Goal: Task Accomplishment & Management: Use online tool/utility

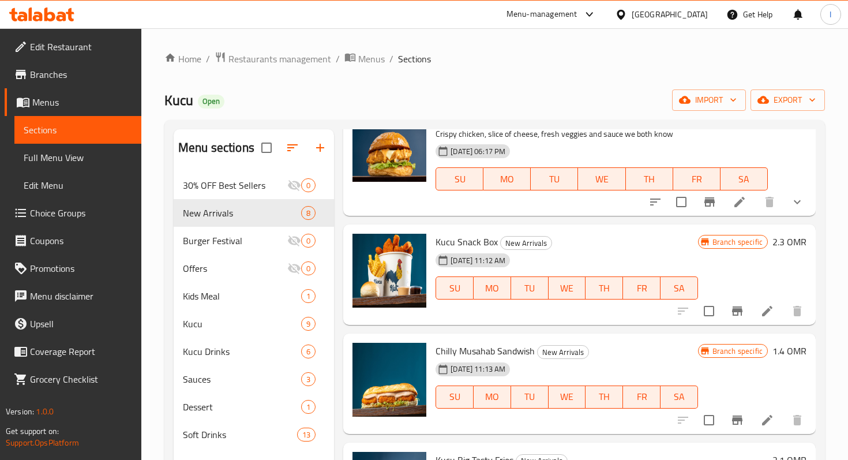
scroll to position [69, 0]
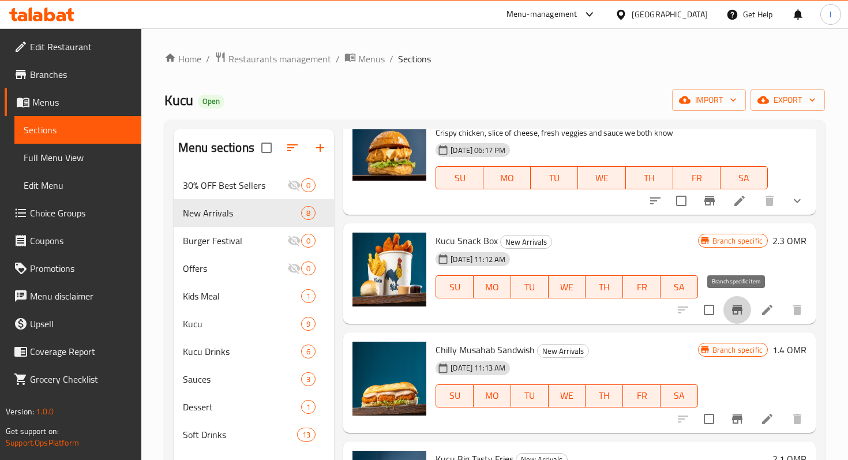
click at [735, 311] on icon "Branch-specific-item" at bounding box center [737, 310] width 14 height 14
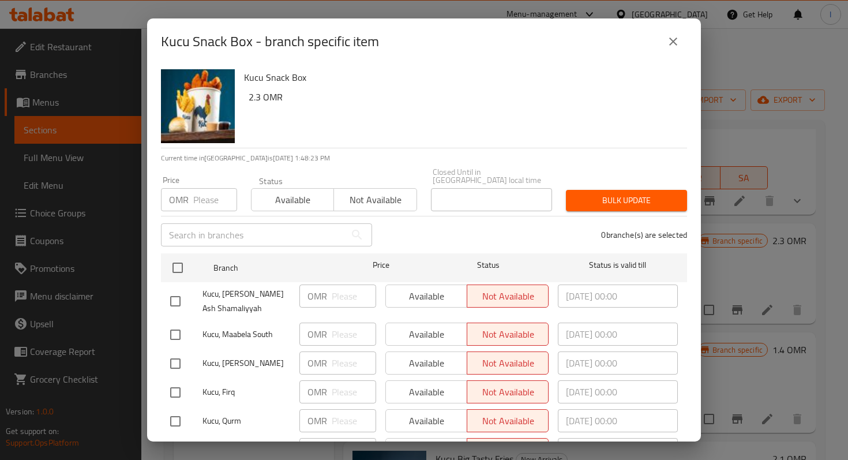
click at [671, 40] on icon "close" at bounding box center [673, 42] width 14 height 14
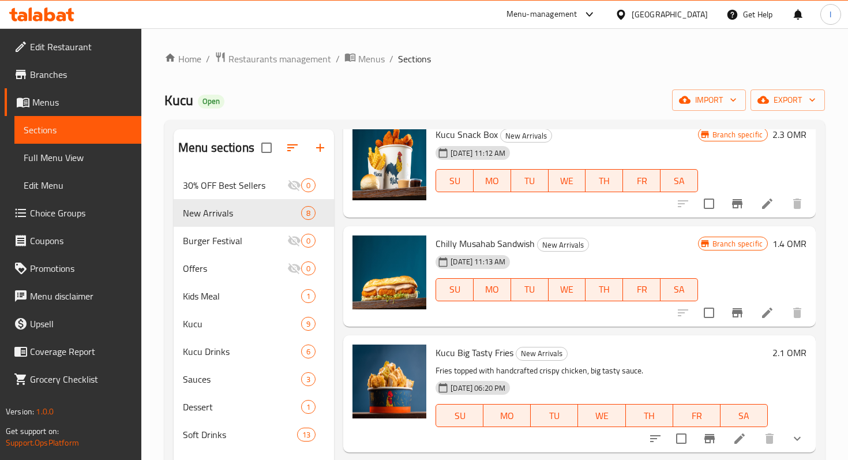
scroll to position [190, 0]
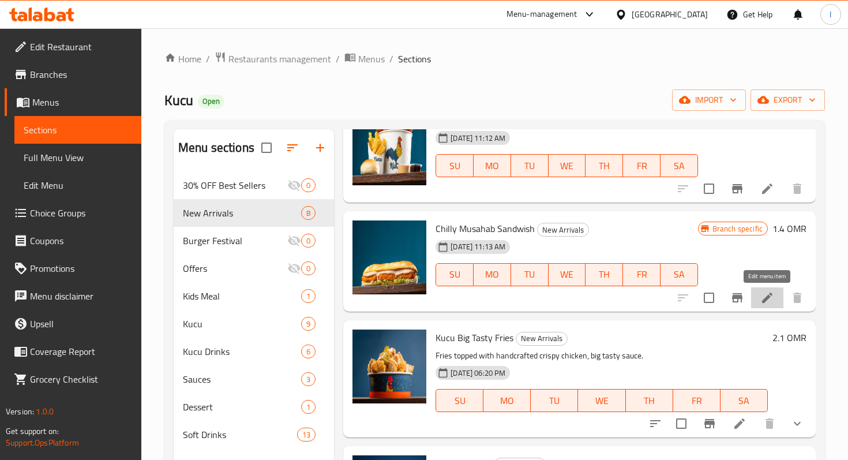
click at [762, 300] on icon at bounding box center [767, 297] width 10 height 10
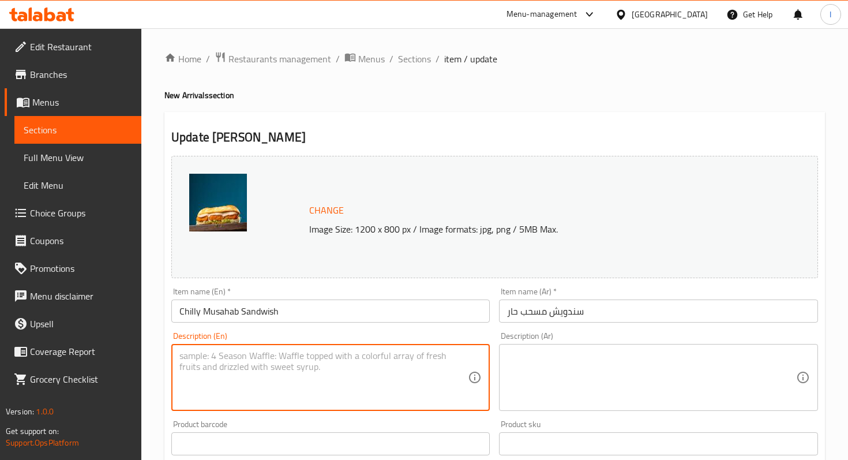
click at [225, 354] on textarea at bounding box center [323, 377] width 288 height 55
paste textarea "- 3 pcs Musahab chicken tenders with fresh shredded lettuce and smokey sauce, a…"
drag, startPoint x: 189, startPoint y: 356, endPoint x: 171, endPoint y: 356, distance: 17.3
click at [171, 356] on div "- 3 pcs Musahab chicken tenders with fresh shredded lettuce and smokey sauce, a…" at bounding box center [330, 377] width 318 height 67
drag, startPoint x: 206, startPoint y: 368, endPoint x: 245, endPoint y: 370, distance: 39.3
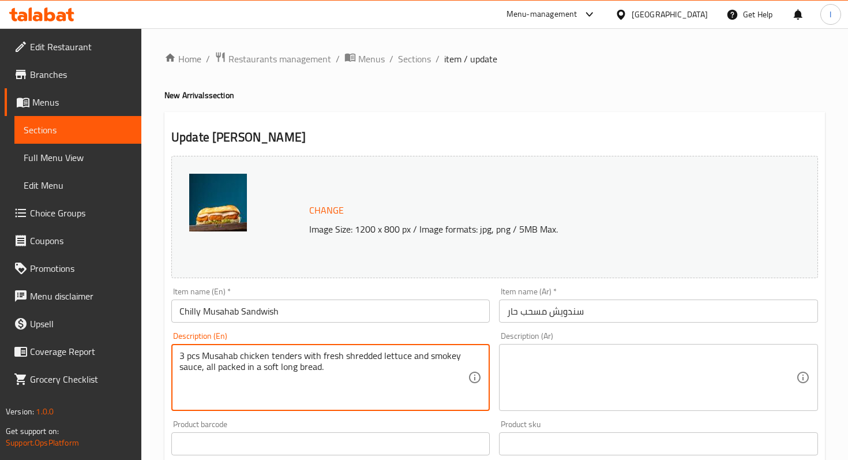
click at [245, 370] on textarea "3 pcs Musahab chicken tenders with fresh shredded lettuce and smokey sauce, all…" at bounding box center [323, 377] width 288 height 55
click at [296, 371] on textarea "3 pcs Musahab chicken tenders with fresh shredded lettuce and smokey sauce, in …" at bounding box center [323, 377] width 288 height 55
drag, startPoint x: 291, startPoint y: 368, endPoint x: 177, endPoint y: 355, distance: 114.3
click at [176, 355] on div "3 pcs Musahab chicken tenders with fresh shredded lettuce and smokey sauce, in …" at bounding box center [330, 377] width 318 height 67
type textarea "3 pcs Musahab chicken tenders with fresh shredded lettuce and smokey sauce, in …"
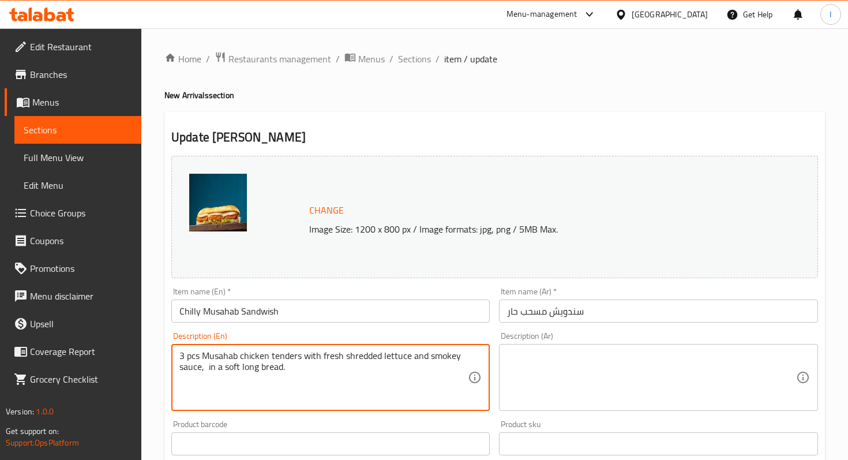
click at [683, 73] on div "Home / Restaurants management / Menus / Sections / item / update New Arrivals s…" at bounding box center [494, 429] width 660 height 757
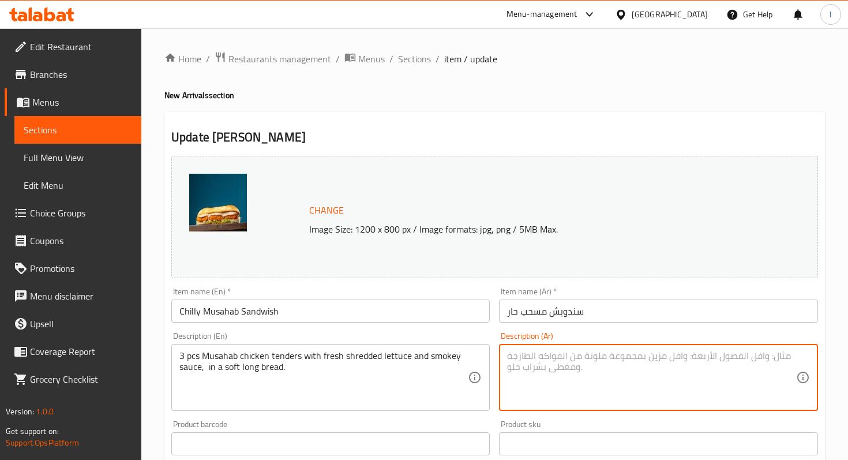
click at [548, 377] on textarea at bounding box center [651, 377] width 288 height 55
paste textarea "3 قطع من دجاج المسحب مع الخس الطازج المبشور وصلصة مدخنة، في خبز طويل طري."
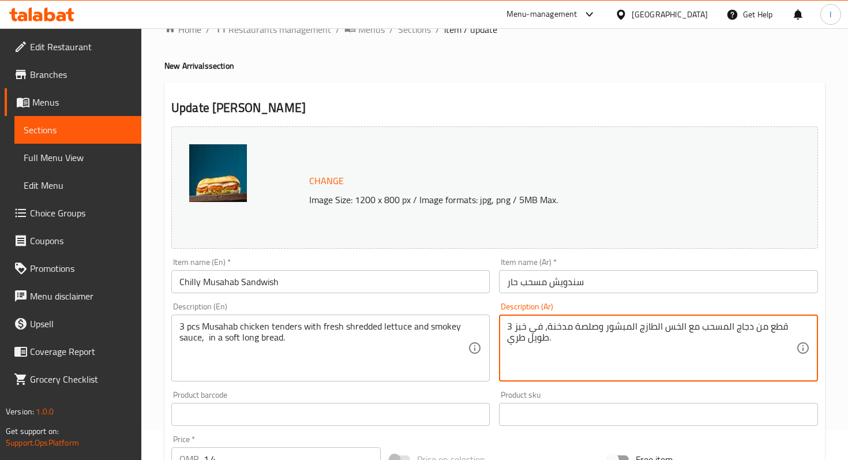
scroll to position [372, 0]
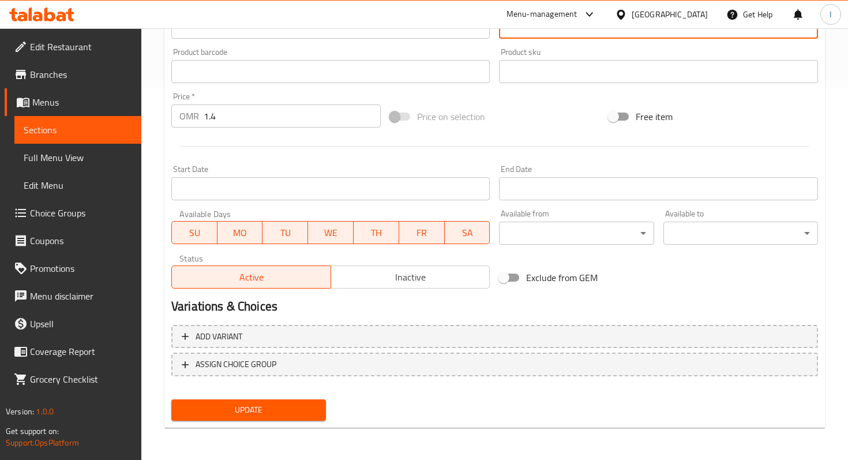
type textarea "3 قطع من دجاج المسحب مع الخس الطازج المبشور وصلصة مدخنة، في خبز طويل طري."
click at [259, 419] on button "Update" at bounding box center [248, 409] width 155 height 21
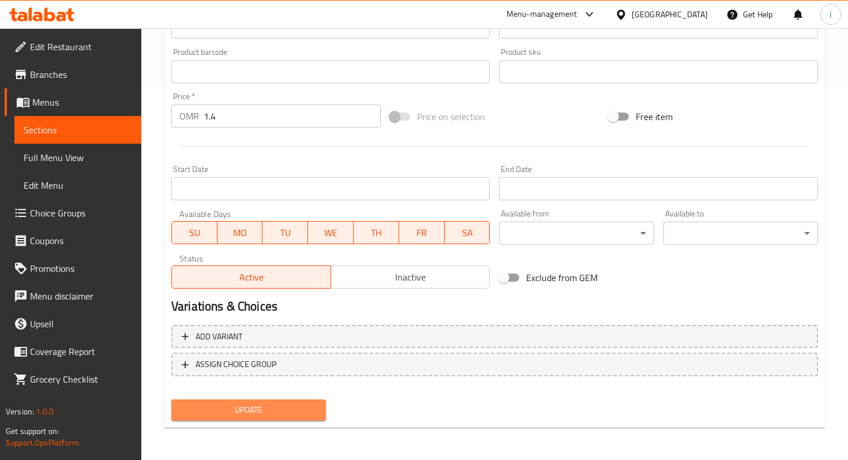
click at [249, 409] on span "Update" at bounding box center [249, 410] width 136 height 14
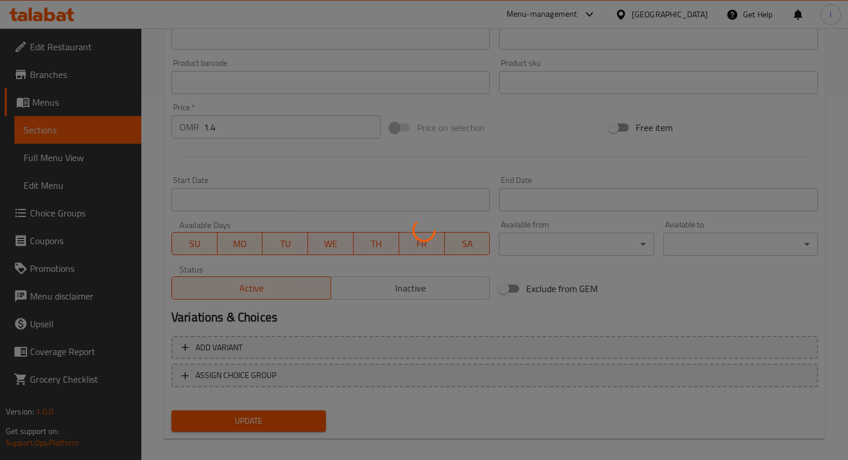
scroll to position [0, 0]
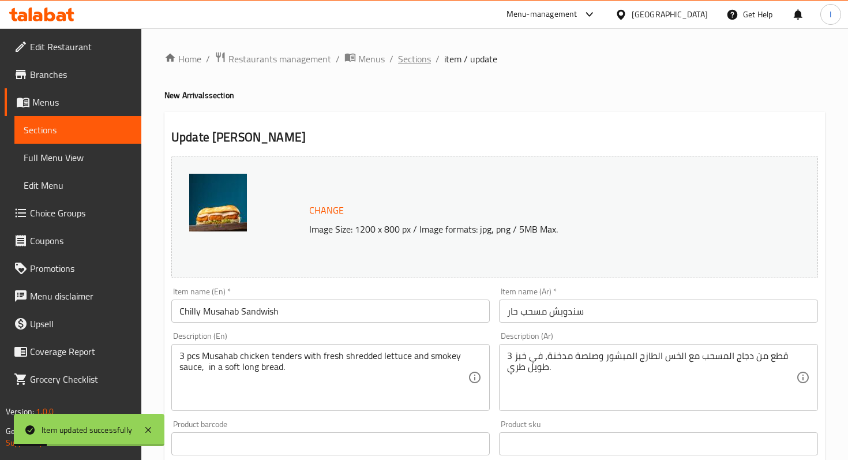
click at [412, 61] on span "Sections" at bounding box center [414, 59] width 33 height 14
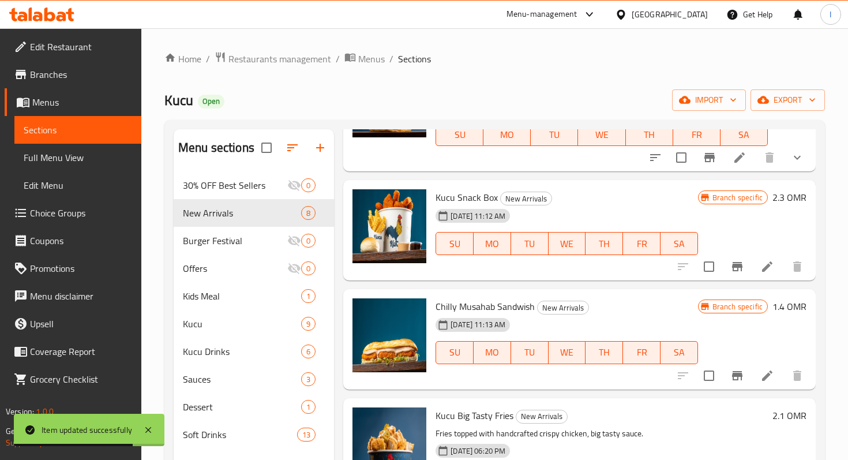
scroll to position [117, 0]
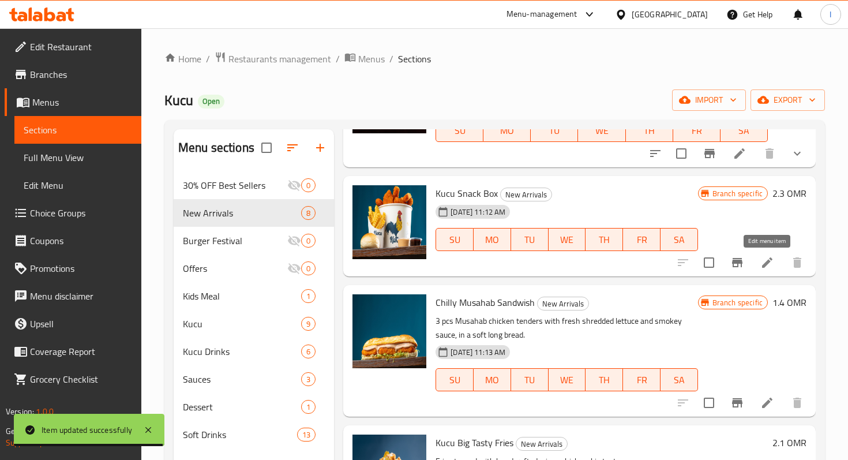
click at [763, 265] on icon at bounding box center [767, 262] width 10 height 10
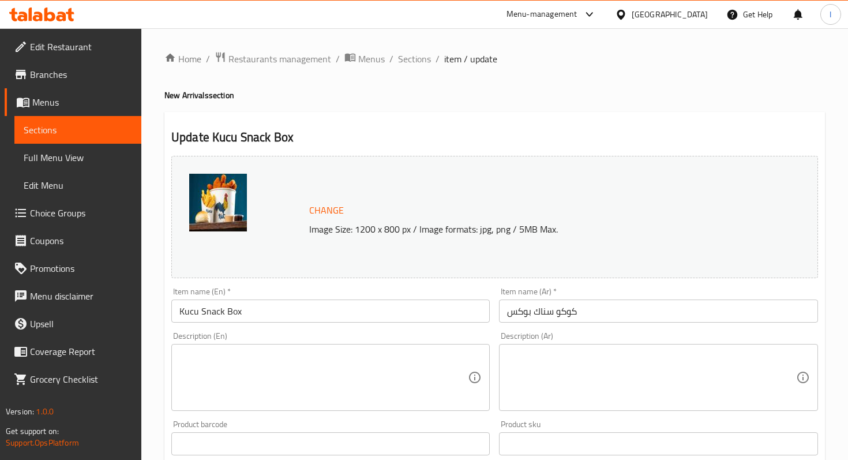
click at [249, 364] on textarea at bounding box center [323, 377] width 288 height 55
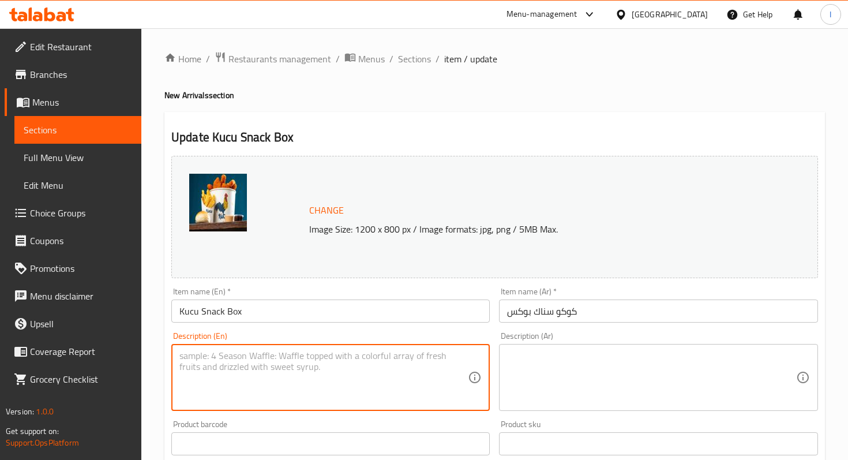
paste textarea "- 8 pcs Musahab chicken tenders with crinkle fries, slider bread, and Smokey & …"
drag, startPoint x: 186, startPoint y: 353, endPoint x: 170, endPoint y: 353, distance: 16.1
click at [171, 353] on div "Description (En) - 8 pcs Musahab chicken tenders with crinkle fries, slider bre…" at bounding box center [331, 371] width 328 height 88
paste textarea "8 قطع دجاج مسحب مع بطاطس مقلية، خبز سلايدر، وصلصة مدخنة وباربكيو في دلو سهل الا…"
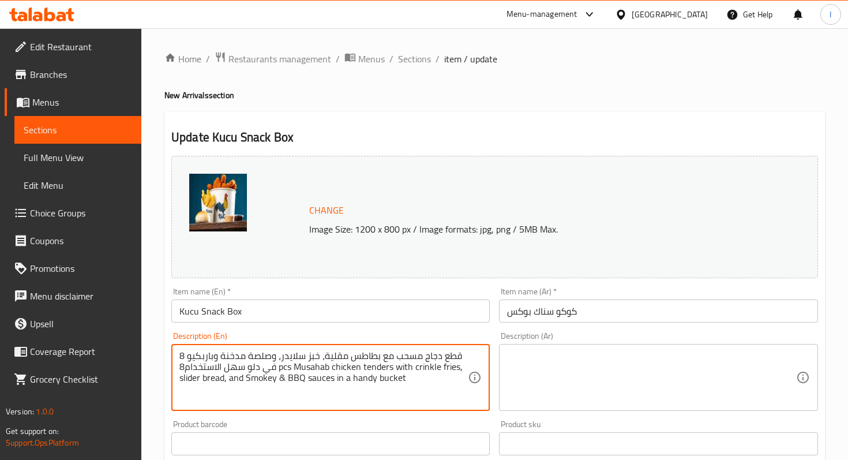
type textarea "8 pcs Musahab chicken tenders with crinkle fries, slider bread, and Smokey & BB…"
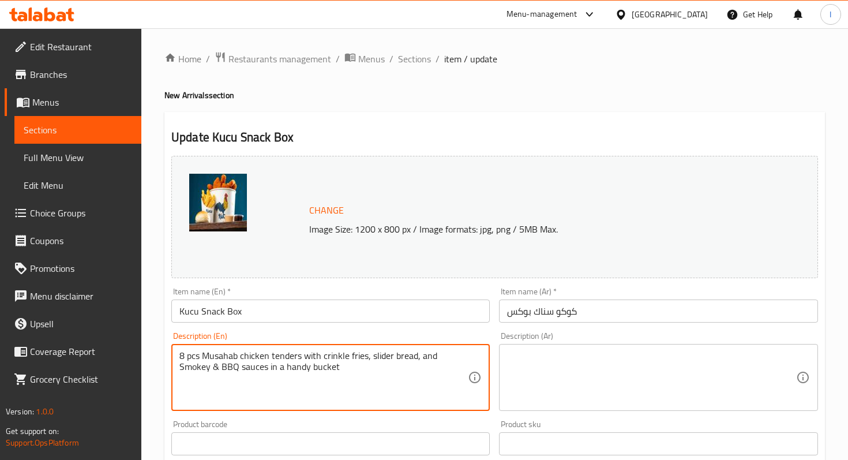
click at [541, 369] on textarea at bounding box center [651, 377] width 288 height 55
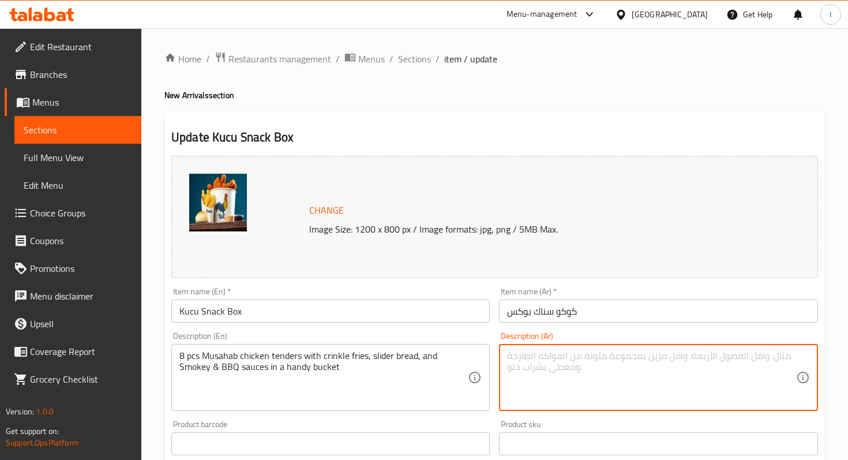
paste textarea "8 قطع دجاج مسحب مع بطاطس مقلية، خبز سلايدر، وصلصة مدخنة وباربكيو في دلو سهل الا…"
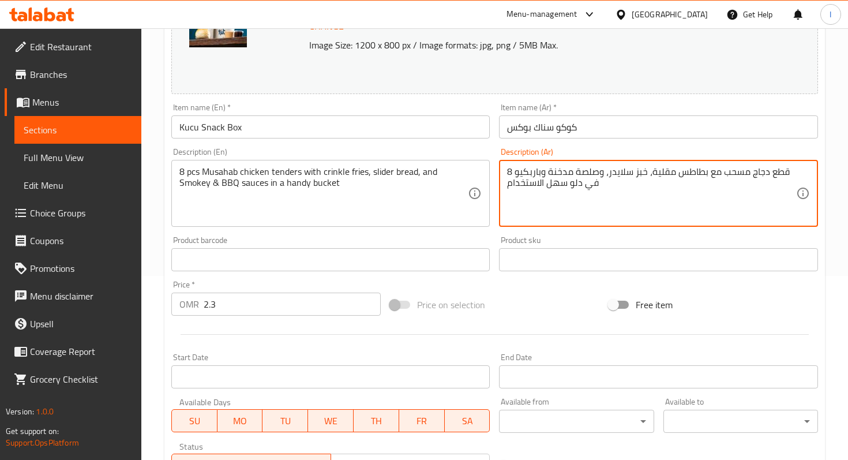
scroll to position [372, 0]
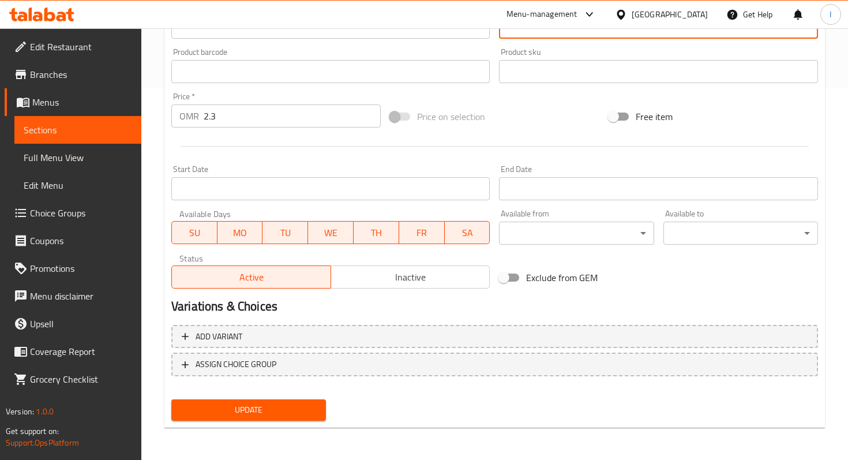
type textarea "8 قطع دجاج مسحب مع بطاطس مقلية، خبز سلايدر، وصلصة مدخنة وباربكيو في دلو سهل الا…"
click at [255, 408] on span "Update" at bounding box center [249, 410] width 136 height 14
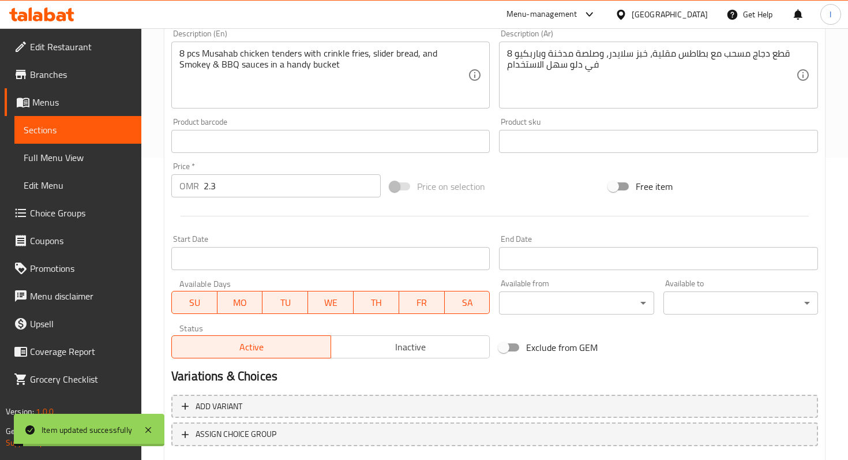
scroll to position [0, 0]
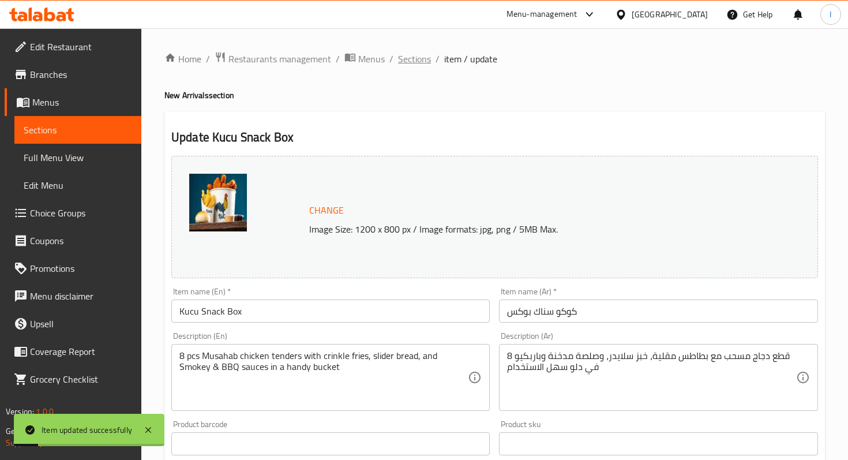
click at [414, 63] on span "Sections" at bounding box center [414, 59] width 33 height 14
